Goal: Find specific page/section: Find specific page/section

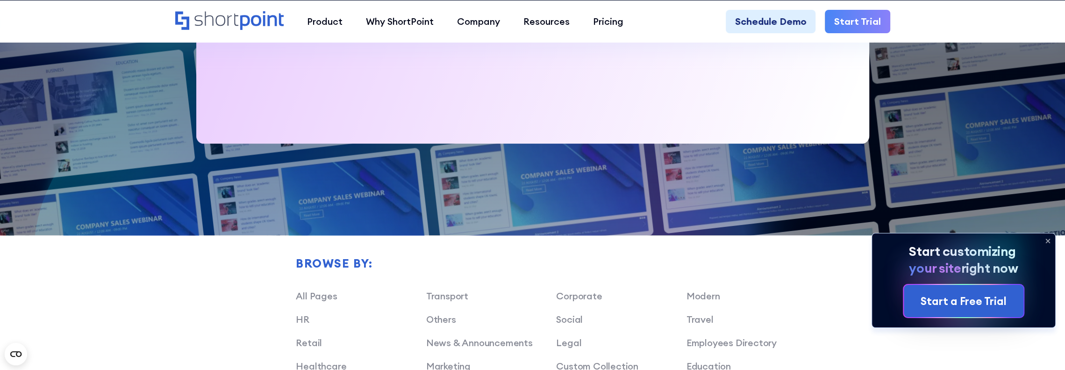
scroll to position [701, 0]
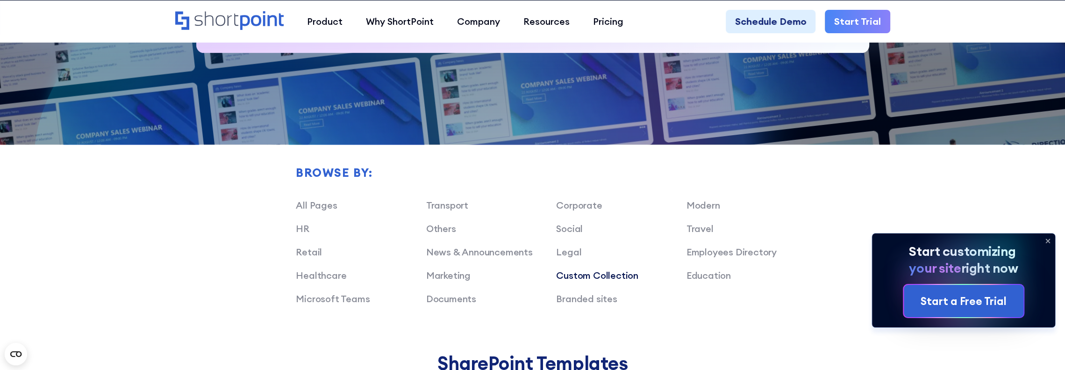
click at [622, 273] on link "Custom Collection" at bounding box center [597, 275] width 82 height 12
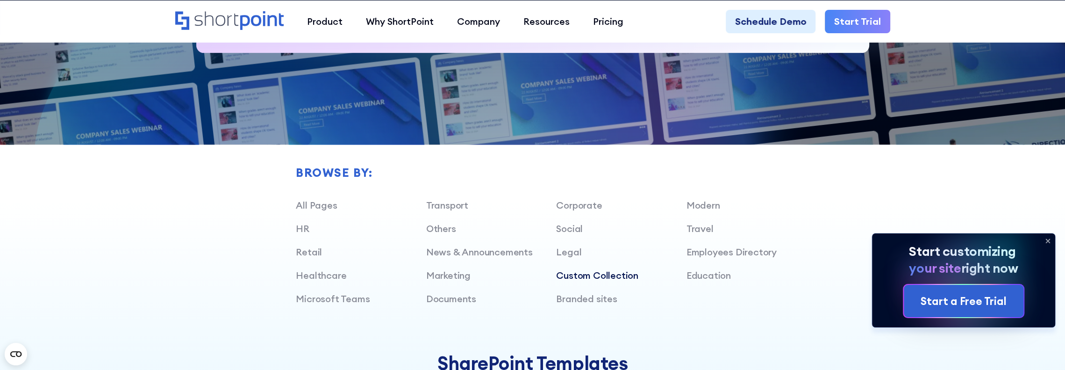
click at [610, 273] on link "Custom Collection" at bounding box center [597, 275] width 82 height 12
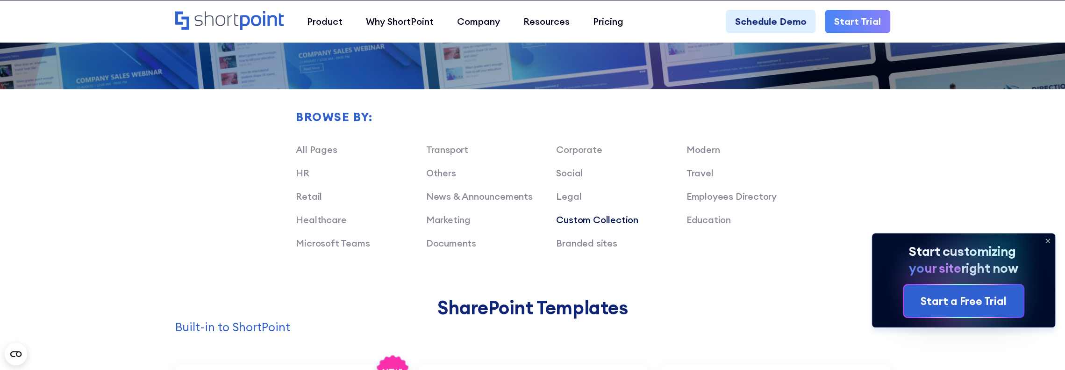
scroll to position [795, 0]
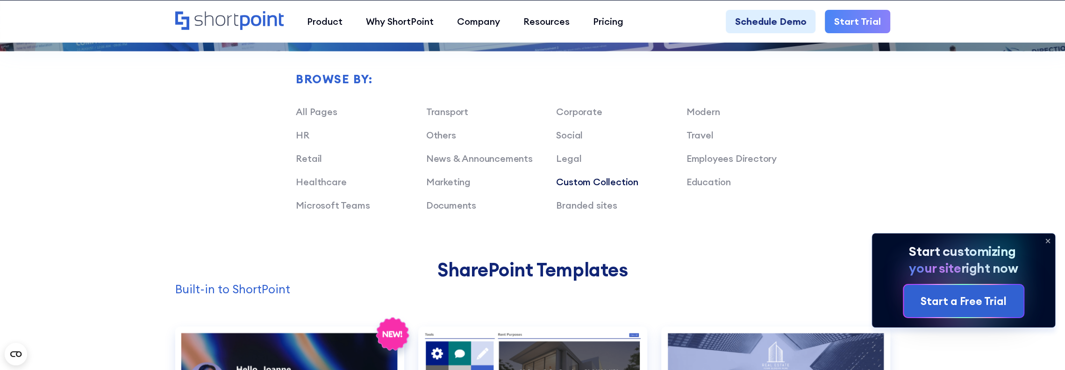
click at [593, 183] on link "Custom Collection" at bounding box center [597, 182] width 82 height 12
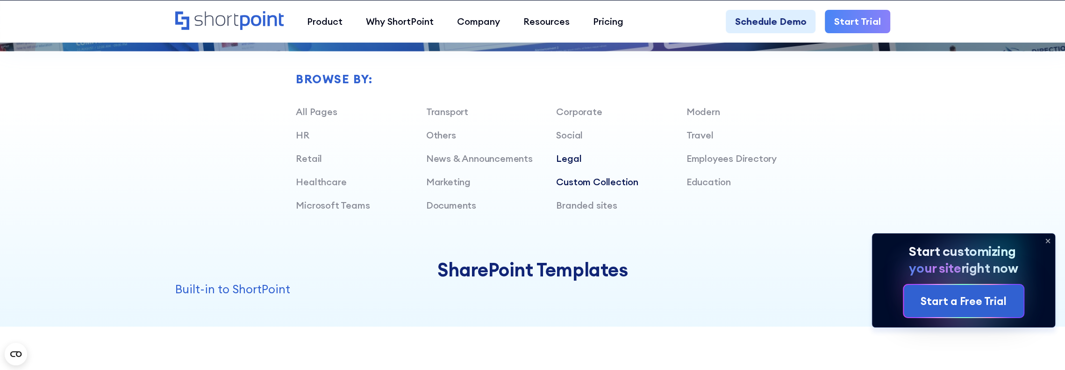
click at [570, 157] on link "Legal" at bounding box center [568, 158] width 25 height 12
click at [597, 180] on link "Custom Collection" at bounding box center [597, 182] width 82 height 12
click at [578, 160] on link "Legal" at bounding box center [568, 158] width 25 height 12
click at [612, 183] on link "Custom Collection" at bounding box center [597, 182] width 82 height 12
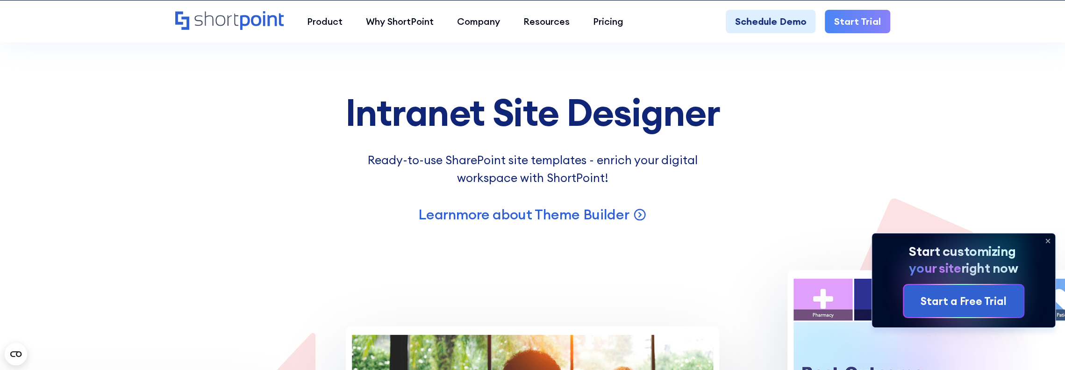
scroll to position [1683, 0]
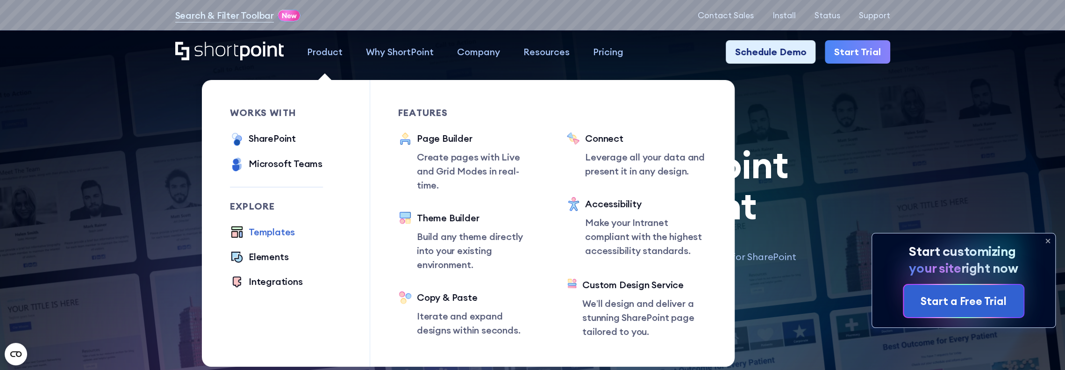
click at [289, 235] on div "Templates" at bounding box center [272, 232] width 46 height 14
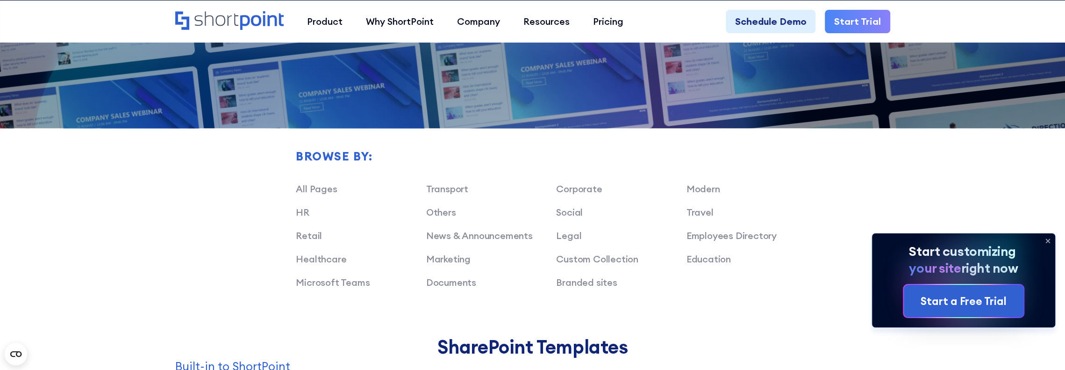
scroll to position [795, 0]
